Goal: Task Accomplishment & Management: Use online tool/utility

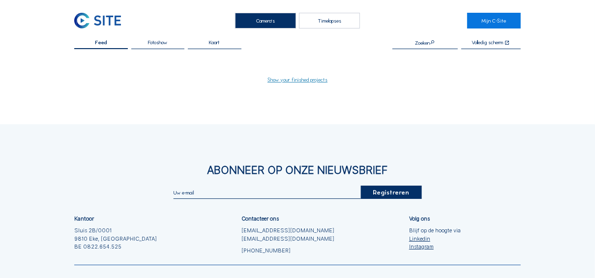
click at [330, 26] on div "Timelapses" at bounding box center [329, 21] width 60 height 16
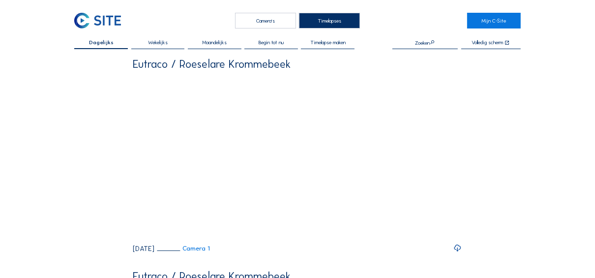
click at [151, 41] on span "Wekelijks" at bounding box center [158, 42] width 20 height 5
click at [327, 43] on span "Timelapse maken" at bounding box center [327, 42] width 35 height 5
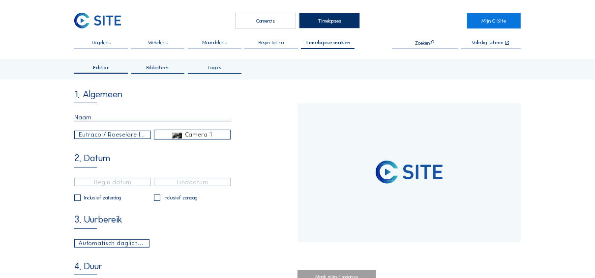
type input "[DATE] 13:50"
type input "[DATE] 06:10"
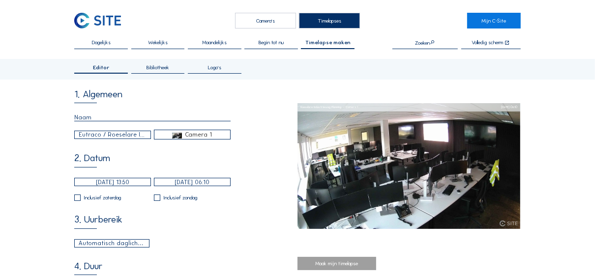
type input "29"
click at [85, 119] on input "text" at bounding box center [152, 118] width 156 height 8
type input "Week 18"
click at [127, 137] on div "Eutraco / Roeselare Industrieweg Planning" at bounding box center [113, 134] width 68 height 9
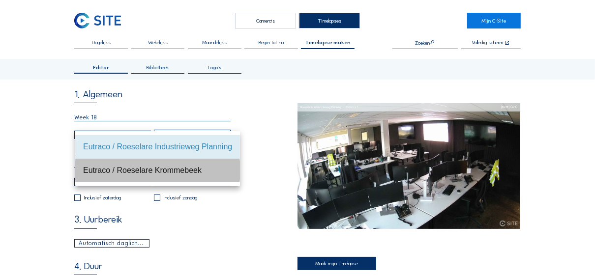
click at [179, 171] on div "Eutraco / Roeselare Krommebeek" at bounding box center [157, 170] width 149 height 9
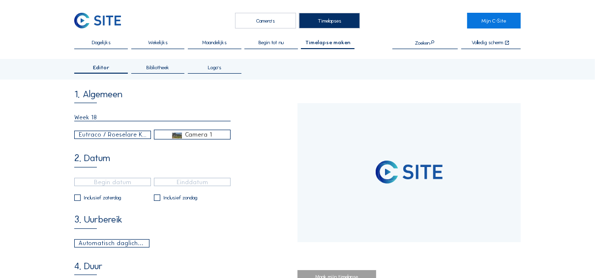
type input "[DATE] 14:47"
type input "[DATE] 15:16"
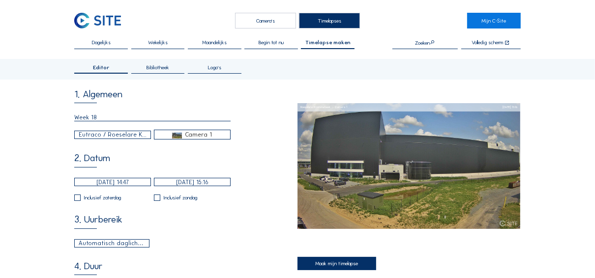
click at [96, 183] on input "[DATE] 14:47" at bounding box center [112, 182] width 77 height 8
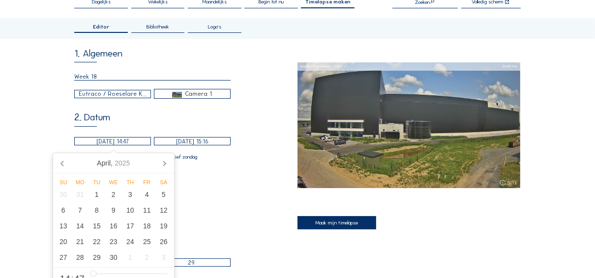
scroll to position [79, 0]
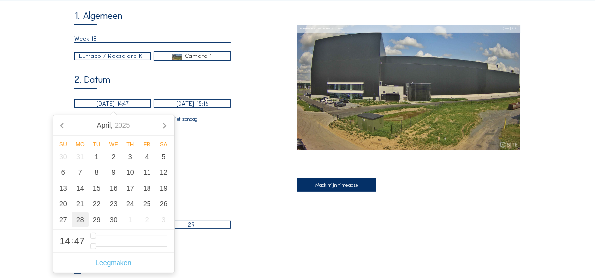
click at [78, 222] on div "28" at bounding box center [80, 220] width 17 height 16
click at [160, 128] on icon at bounding box center [164, 126] width 16 height 16
click at [66, 173] on div "4" at bounding box center [63, 173] width 17 height 16
click at [80, 153] on div "28" at bounding box center [80, 157] width 17 height 16
type input "[DATE] 14:47"
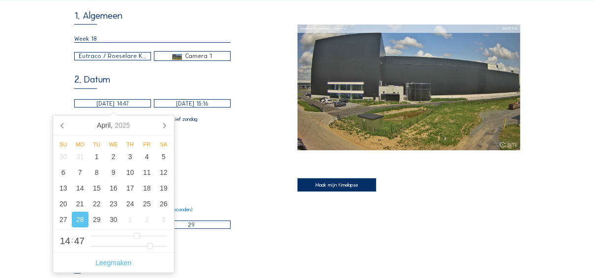
click at [194, 103] on input "[DATE] 15:16" at bounding box center [192, 103] width 77 height 8
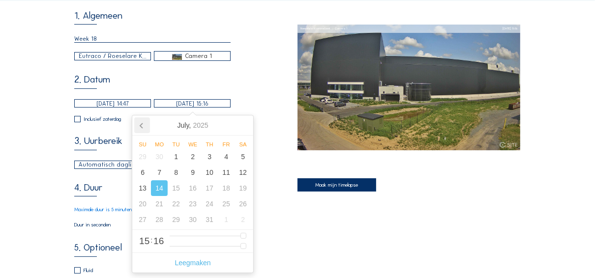
click at [147, 126] on icon at bounding box center [142, 126] width 16 height 16
click at [150, 171] on div "4" at bounding box center [142, 173] width 17 height 16
type input "[DATE] 15:16"
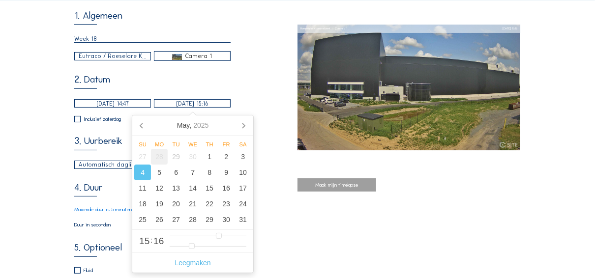
type input "23"
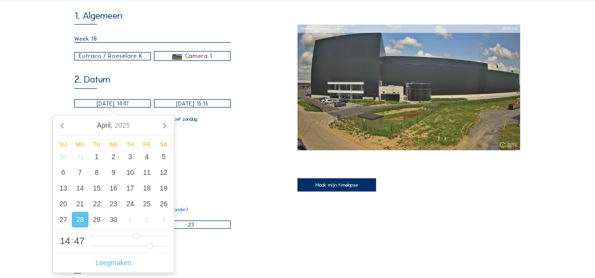
click at [94, 104] on input "[DATE] 14:47" at bounding box center [112, 103] width 77 height 8
click at [66, 222] on div "27" at bounding box center [63, 220] width 17 height 16
type input "[DATE] 14:47"
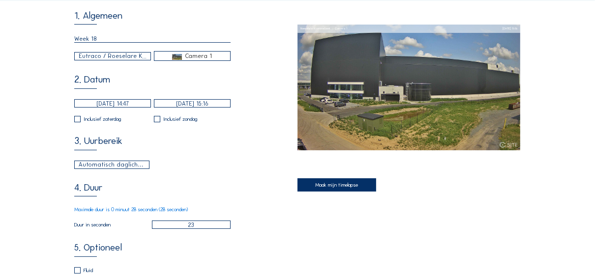
click at [235, 162] on div "3. Uurbereik Automatisch daglicht 06:00 Van 18:00 Tot" at bounding box center [185, 152] width 223 height 32
click at [157, 121] on input "checkbox" at bounding box center [157, 119] width 6 height 6
checkbox input "true"
click at [120, 167] on div "Automatisch daglicht" at bounding box center [112, 164] width 67 height 9
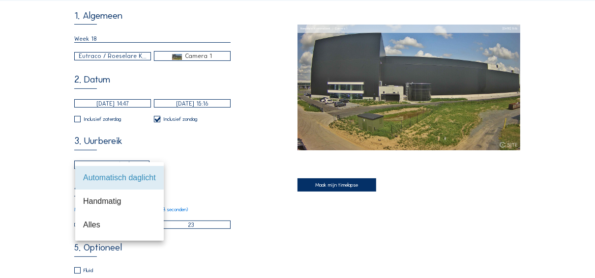
click at [197, 163] on div "Automatisch daglicht 06:00 Van 18:00 Tot" at bounding box center [152, 165] width 156 height 8
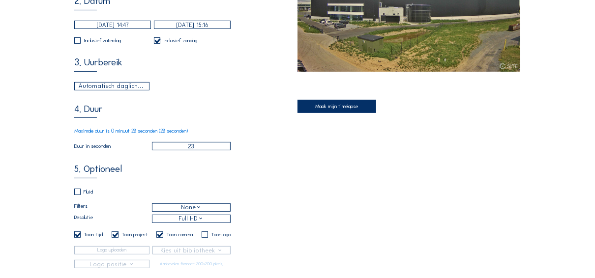
scroll to position [118, 0]
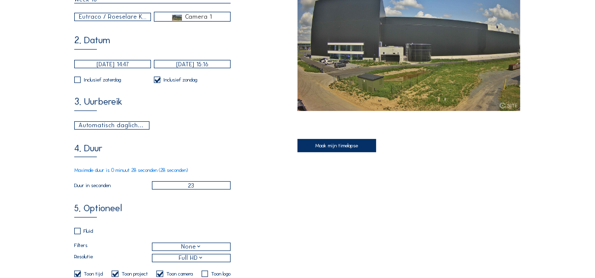
click at [143, 127] on div "Automatisch daglicht" at bounding box center [112, 125] width 74 height 7
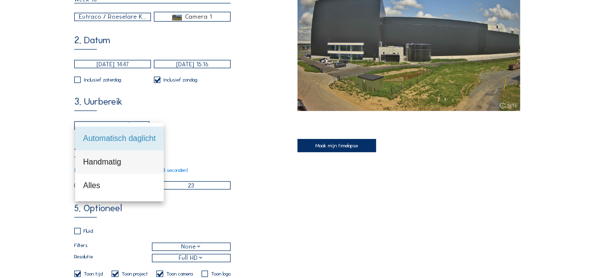
click at [104, 163] on div "Handmatig" at bounding box center [119, 161] width 73 height 9
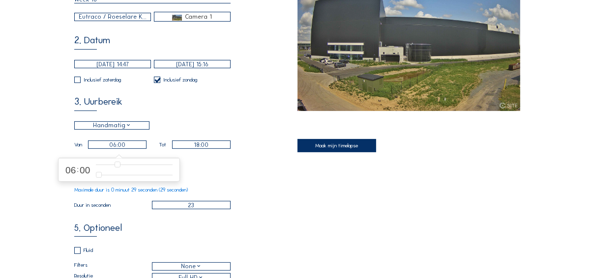
drag, startPoint x: 136, startPoint y: 149, endPoint x: 113, endPoint y: 149, distance: 23.6
click at [113, 149] on input "06:00" at bounding box center [117, 145] width 59 height 8
click at [185, 148] on input "18:00" at bounding box center [201, 145] width 59 height 8
drag, startPoint x: 196, startPoint y: 149, endPoint x: 217, endPoint y: 149, distance: 21.6
click at [217, 149] on input "18:00" at bounding box center [201, 145] width 59 height 8
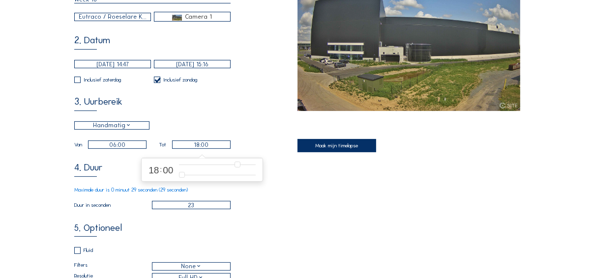
click at [194, 114] on div "3. Uurbereik Handmatig 06:00 Van 18:00 Tot" at bounding box center [185, 123] width 223 height 52
click at [78, 83] on input "checkbox" at bounding box center [77, 80] width 6 height 6
checkbox input "true"
click at [125, 124] on div "Handmatig" at bounding box center [112, 125] width 38 height 9
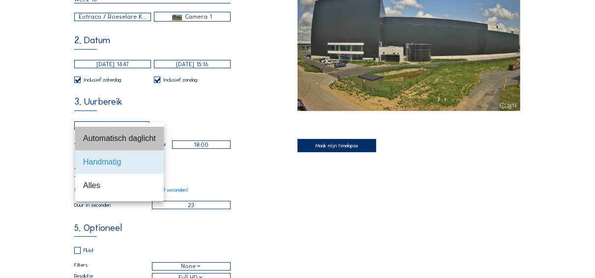
click at [124, 137] on div "Automatisch daglicht" at bounding box center [119, 138] width 73 height 9
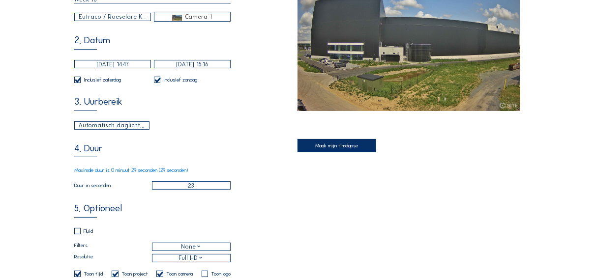
click at [204, 189] on input "23" at bounding box center [191, 185] width 79 height 8
type input "2"
type input "29"
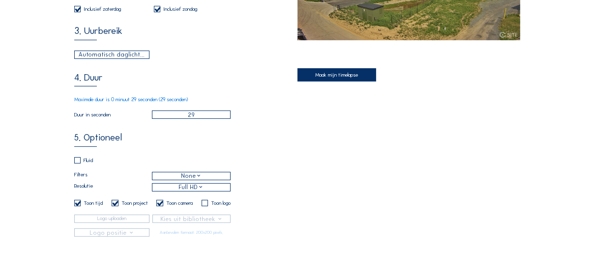
scroll to position [197, 0]
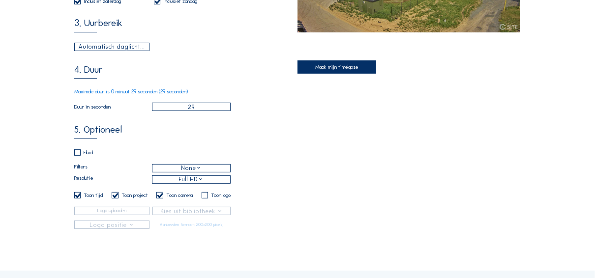
click at [206, 172] on div "None" at bounding box center [191, 168] width 78 height 7
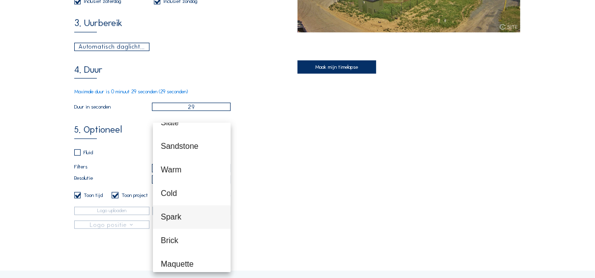
scroll to position [47, 0]
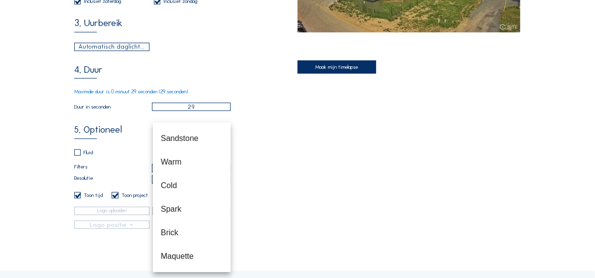
click at [287, 205] on div "5. Optioneel Fluid Filters None Resolutie Full HD Toon tijd Toon project Toon c…" at bounding box center [185, 177] width 223 height 104
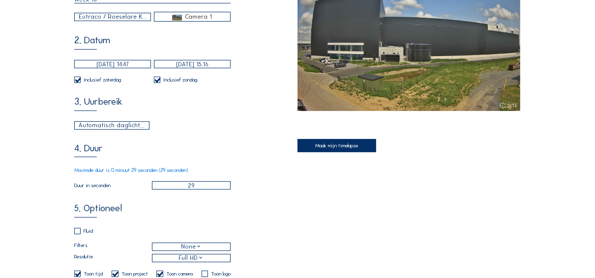
scroll to position [157, 0]
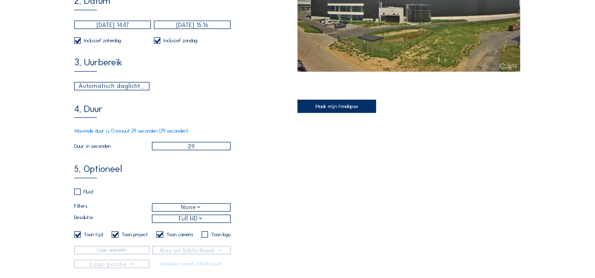
click at [77, 238] on input "checkbox" at bounding box center [77, 235] width 6 height 6
click at [75, 238] on input "checkbox" at bounding box center [77, 235] width 6 height 6
checkbox input "true"
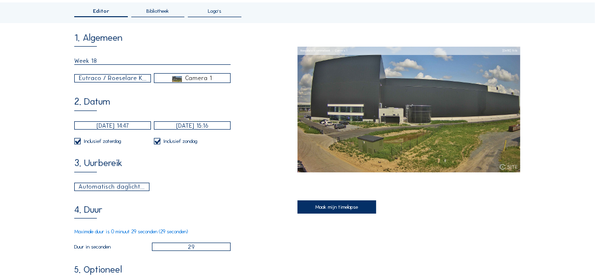
scroll to position [39, 0]
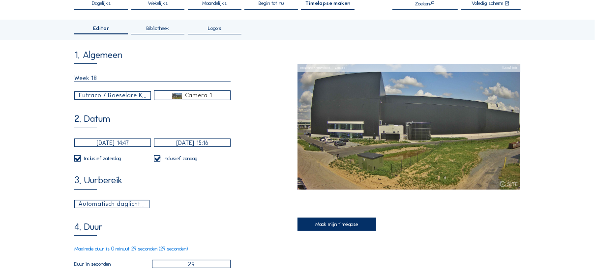
click at [322, 225] on div "Maak mijn timelapse" at bounding box center [337, 224] width 79 height 13
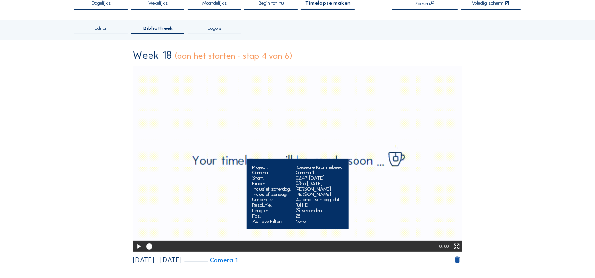
click at [137, 249] on icon at bounding box center [138, 246] width 7 height 9
click at [137, 248] on icon at bounding box center [138, 246] width 7 height 9
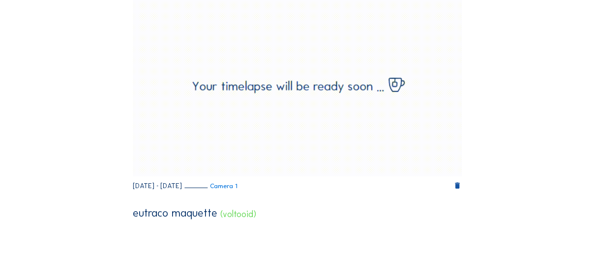
scroll to position [118, 0]
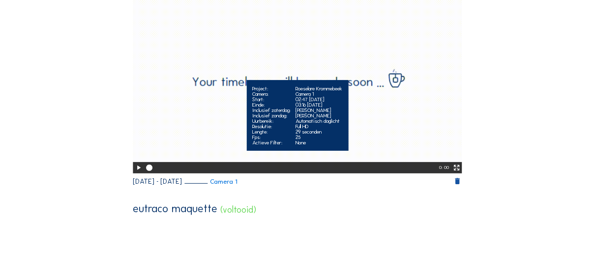
click at [137, 169] on icon at bounding box center [138, 167] width 7 height 9
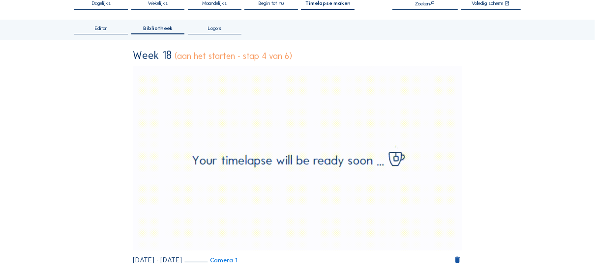
click at [95, 27] on span "Editor" at bounding box center [101, 28] width 12 height 5
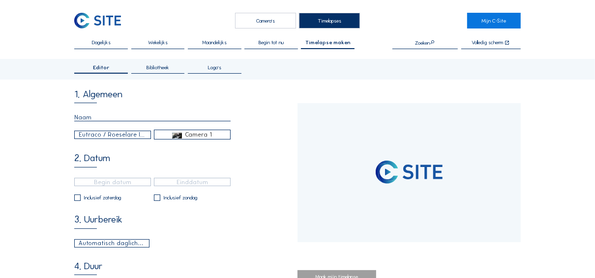
type input "[DATE] 13:50"
type input "[DATE] 06:10"
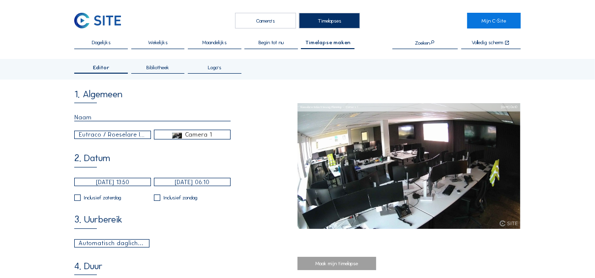
type input "29"
click at [163, 72] on div "Bibliotheek" at bounding box center [158, 69] width 54 height 9
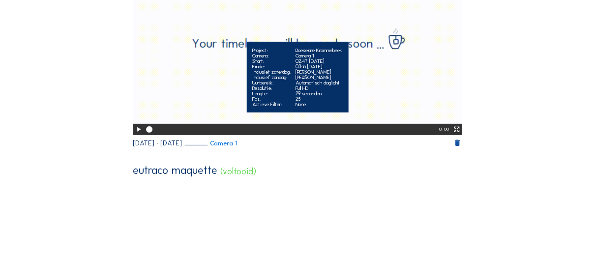
scroll to position [157, 0]
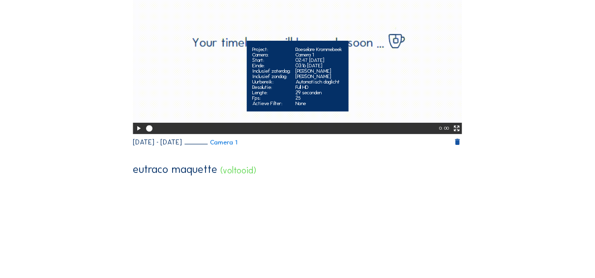
click at [138, 129] on icon at bounding box center [138, 128] width 7 height 9
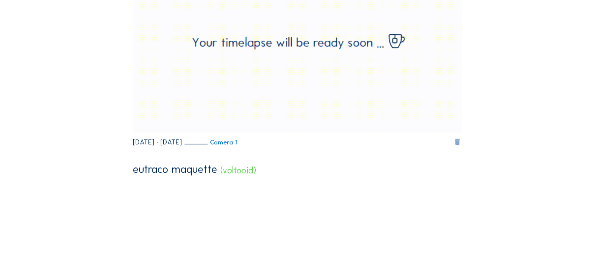
click at [461, 144] on icon at bounding box center [458, 142] width 8 height 8
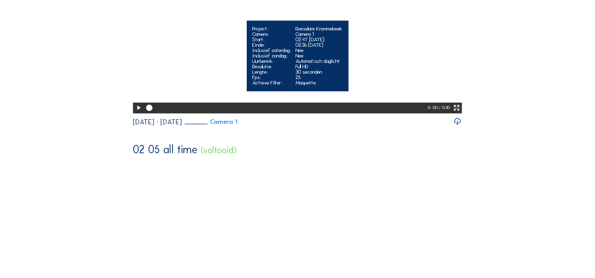
click at [136, 113] on icon at bounding box center [138, 107] width 7 height 9
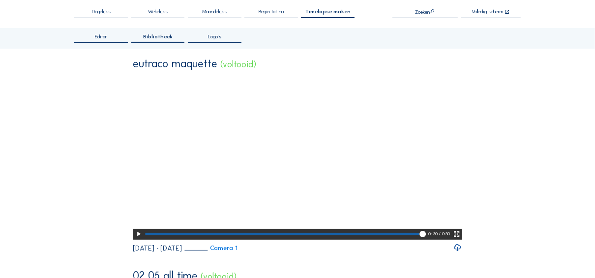
scroll to position [0, 0]
